Goal: Book appointment/travel/reservation

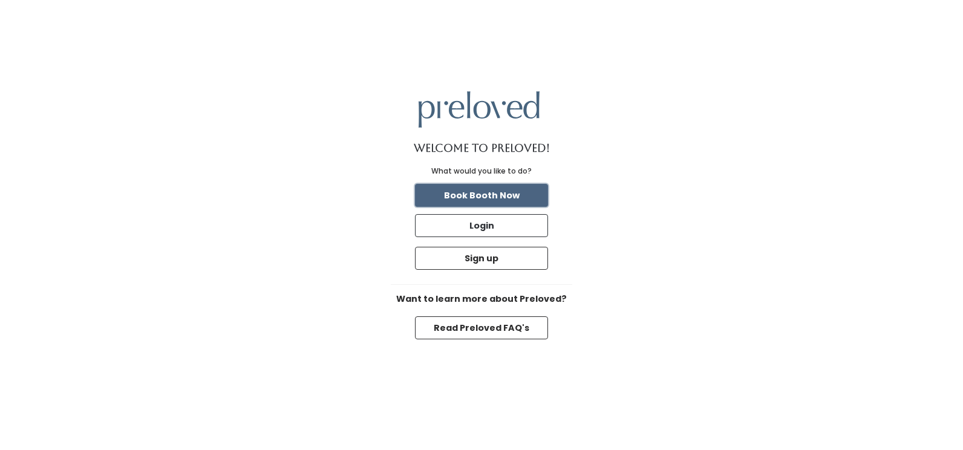
click at [502, 197] on button "Book Booth Now" at bounding box center [481, 195] width 133 height 23
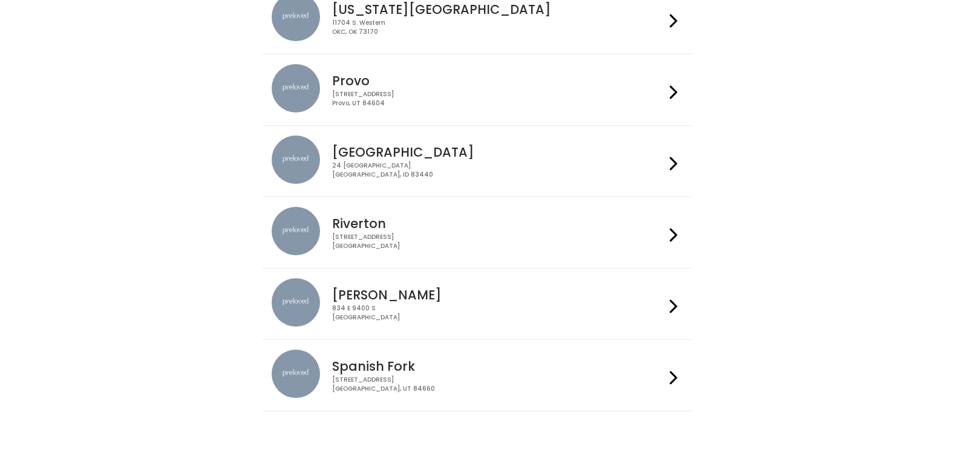
scroll to position [426, 0]
click at [356, 304] on div "834 E 9400 S Sandy, UT 84049" at bounding box center [498, 312] width 333 height 18
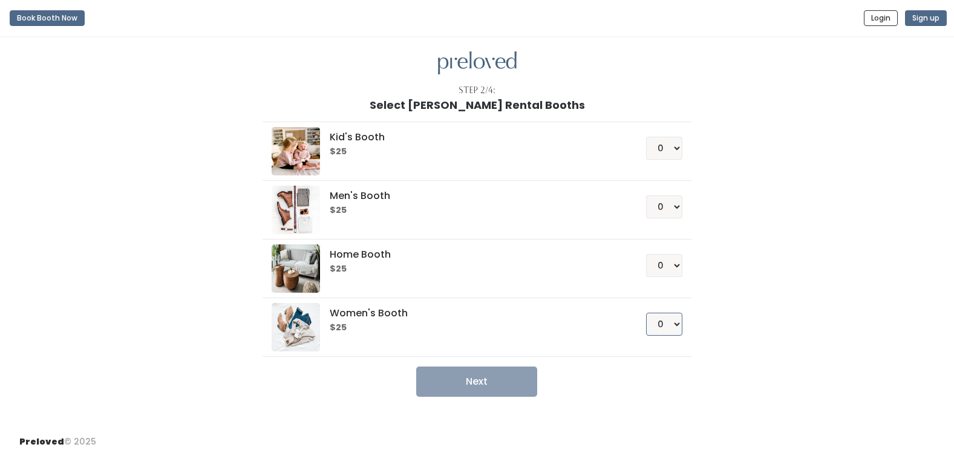
click at [674, 323] on select "0 1 2 3 4" at bounding box center [664, 324] width 36 height 23
select select "1"
click at [646, 313] on select "0 1 2 3 4" at bounding box center [664, 324] width 36 height 23
click at [478, 394] on button "Next" at bounding box center [476, 381] width 121 height 30
